Goal: Task Accomplishment & Management: Complete application form

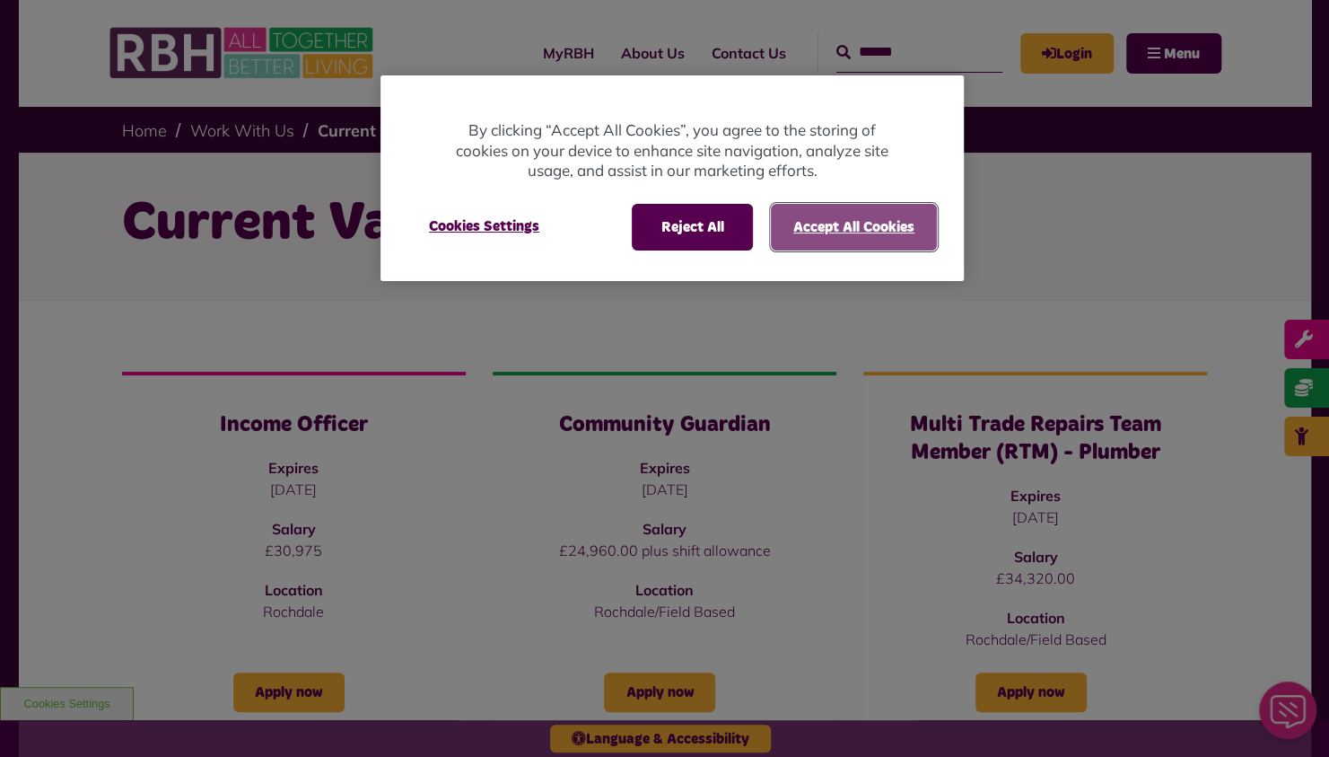
click at [822, 220] on button "Accept All Cookies" at bounding box center [854, 227] width 166 height 47
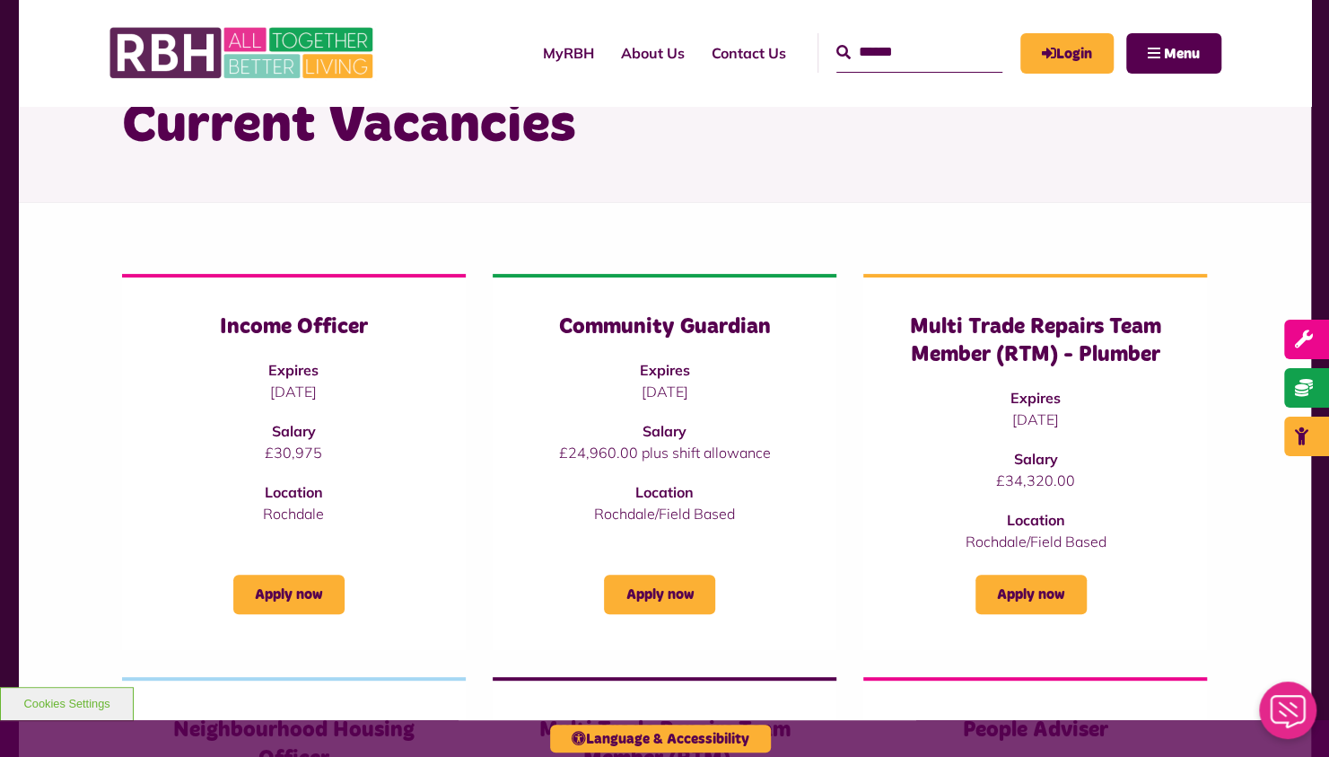
scroll to position [101, 0]
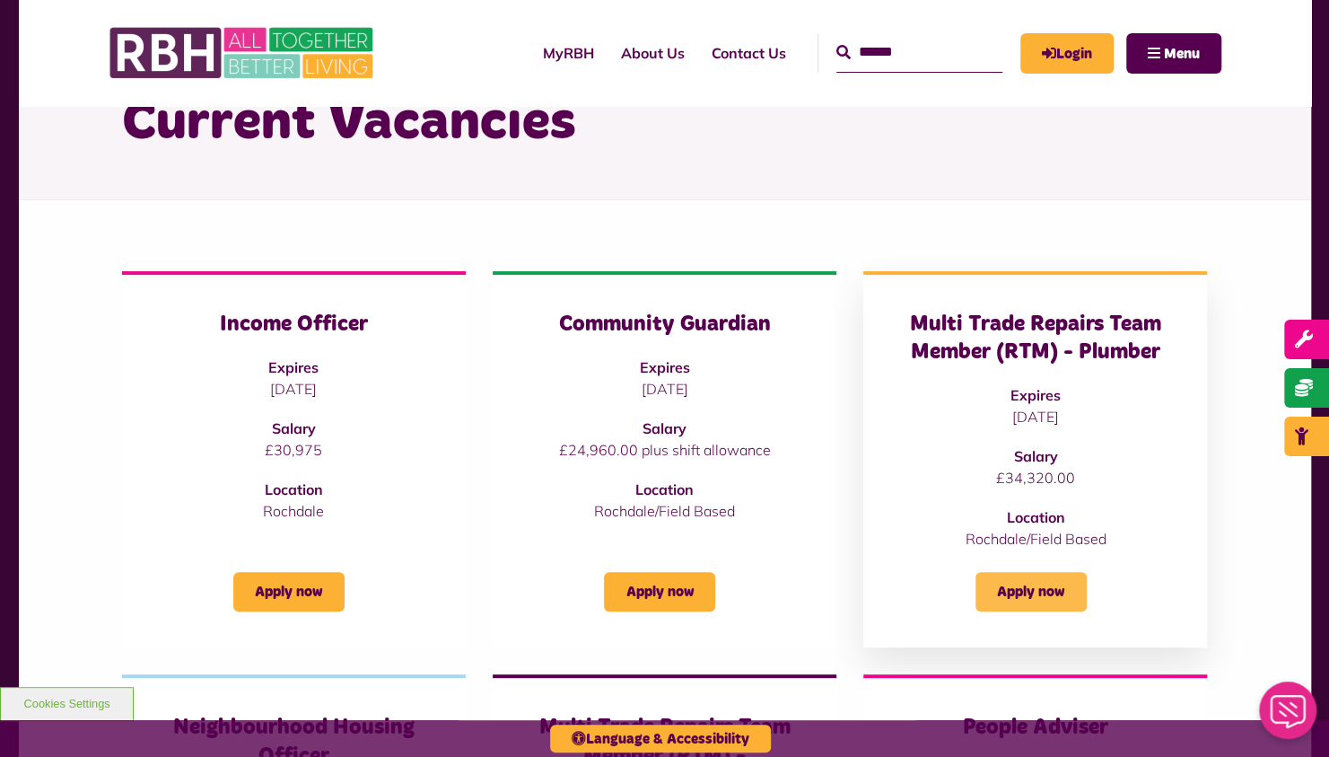
click at [1021, 591] on link "Apply now" at bounding box center [1031, 591] width 111 height 39
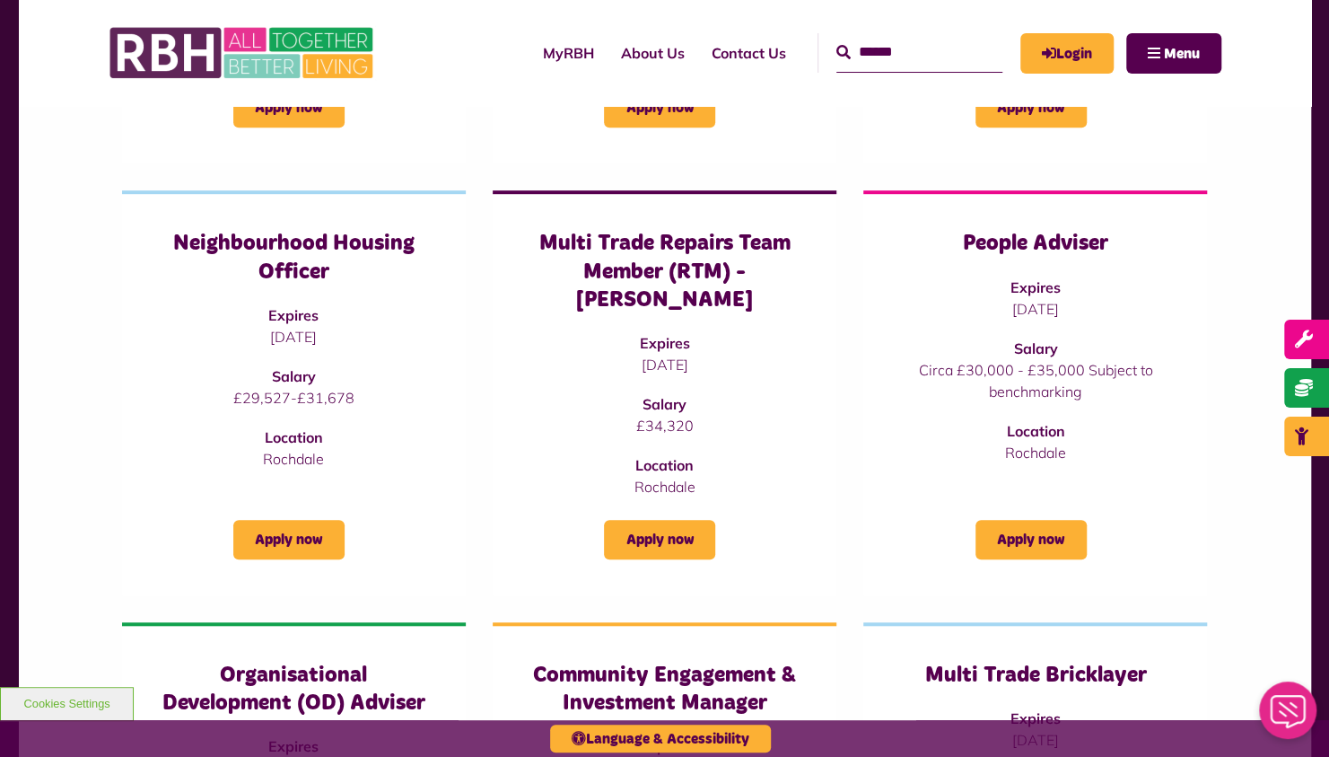
scroll to position [585, 0]
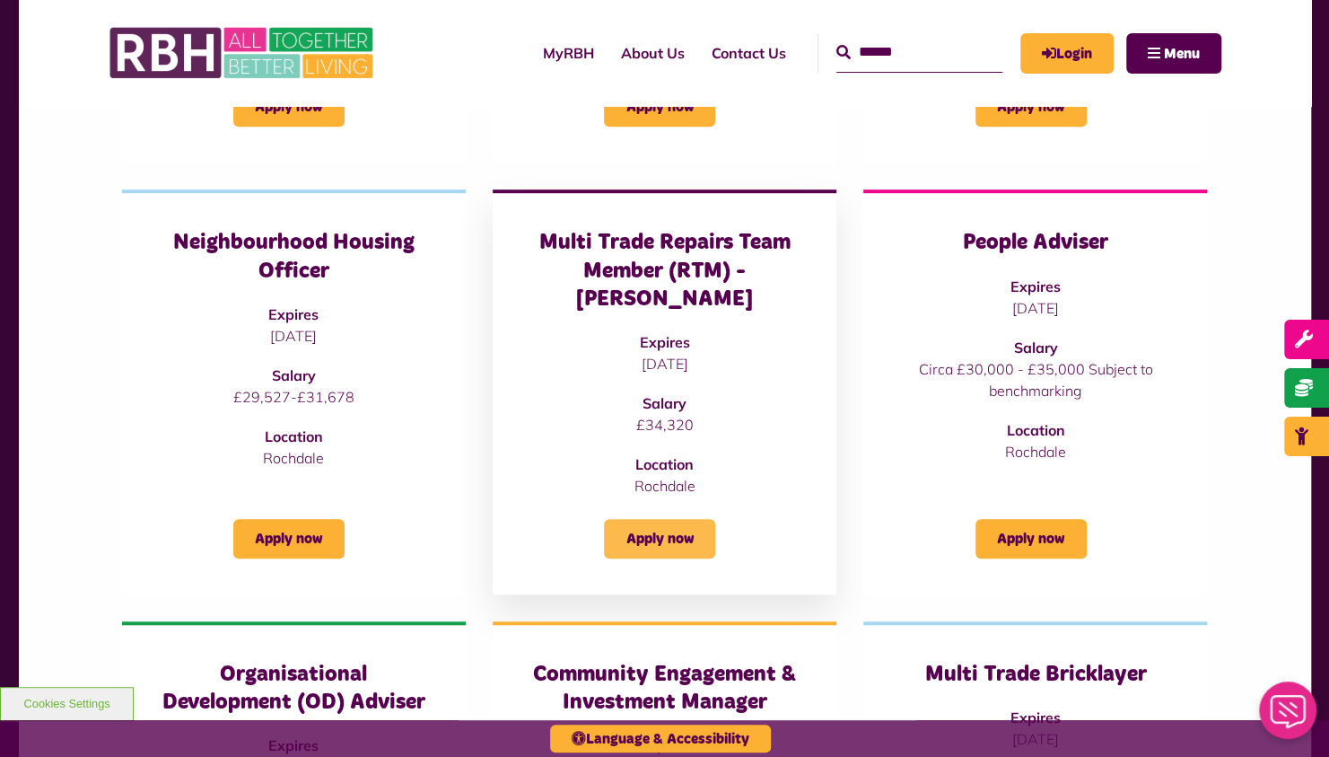
click at [649, 519] on link "Apply now" at bounding box center [659, 538] width 111 height 39
